Goal: Task Accomplishment & Management: Use online tool/utility

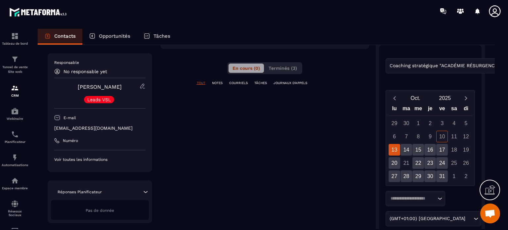
scroll to position [170, 0]
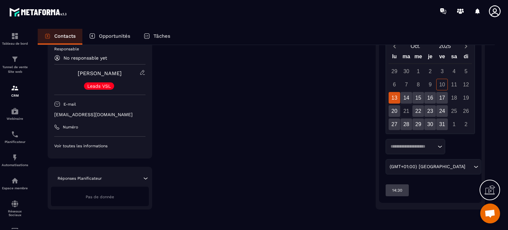
click at [78, 146] on p "Voir toutes les informations" at bounding box center [99, 145] width 91 height 5
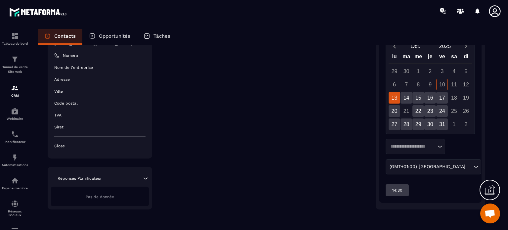
click at [85, 178] on p "Réponses Planificateur" at bounding box center [80, 178] width 44 height 5
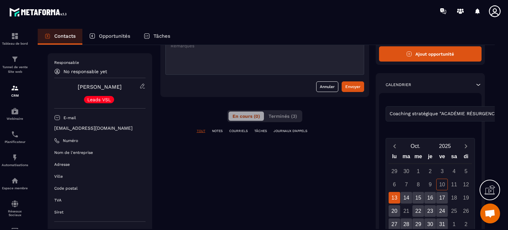
scroll to position [0, 0]
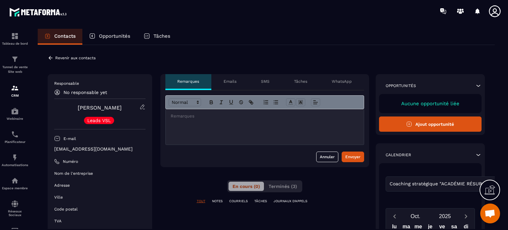
click at [62, 57] on p "Revenir aux contacts" at bounding box center [75, 58] width 40 height 5
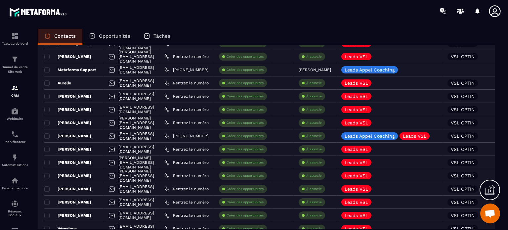
scroll to position [199, 0]
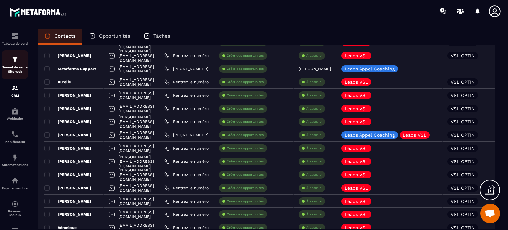
click at [15, 66] on p "Tunnel de vente Site web" at bounding box center [15, 69] width 26 height 9
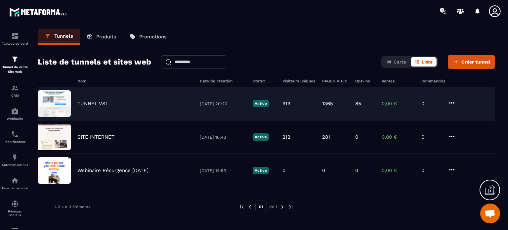
click at [89, 99] on div "TUNNEL VSL [DATE] 20:20 Active 919 1365 85 0,00 € 0" at bounding box center [266, 103] width 457 height 33
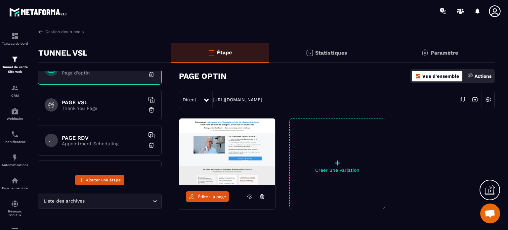
scroll to position [33, 0]
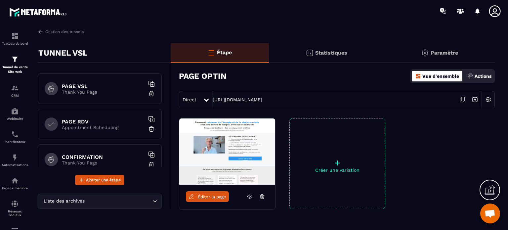
click at [90, 123] on h6 "PAGE RDV" at bounding box center [103, 121] width 83 height 6
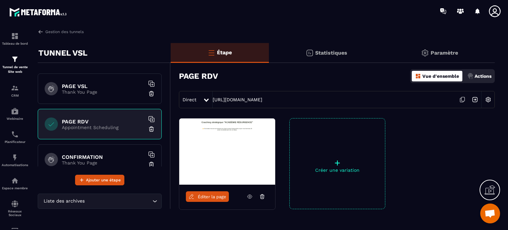
click at [209, 197] on span "Éditer la page" at bounding box center [212, 196] width 28 height 5
